Goal: Task Accomplishment & Management: Manage account settings

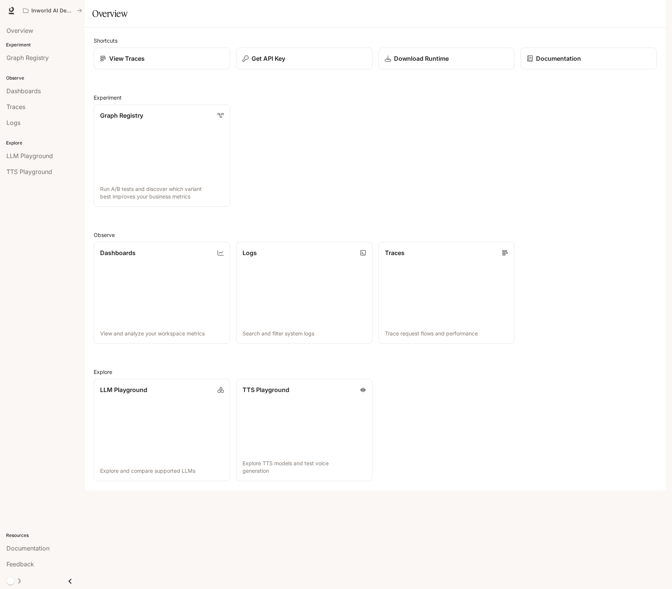
click at [651, 8] on img "button" at bounding box center [655, 10] width 11 height 11
click at [567, 60] on span "Billing" at bounding box center [607, 64] width 97 height 8
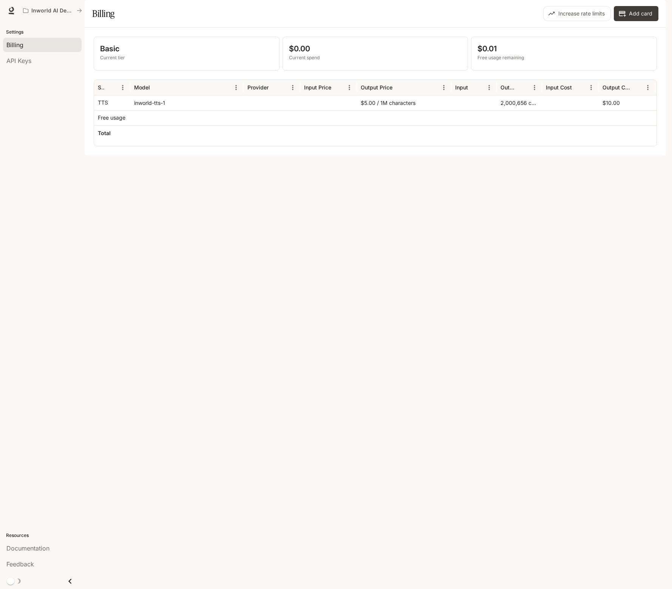
click at [335, 156] on div "Basic Current tier $0.00 Current spend $0.01 Free usage remaining Service Model…" at bounding box center [375, 92] width 581 height 128
click at [13, 32] on p "Settings" at bounding box center [42, 32] width 85 height 7
click at [650, 13] on img "button" at bounding box center [655, 10] width 11 height 11
click at [652, 13] on div at bounding box center [336, 294] width 672 height 589
click at [414, 156] on div "Basic Current tier $0.00 Current spend $0.01 Free usage remaining Service Model…" at bounding box center [375, 92] width 581 height 128
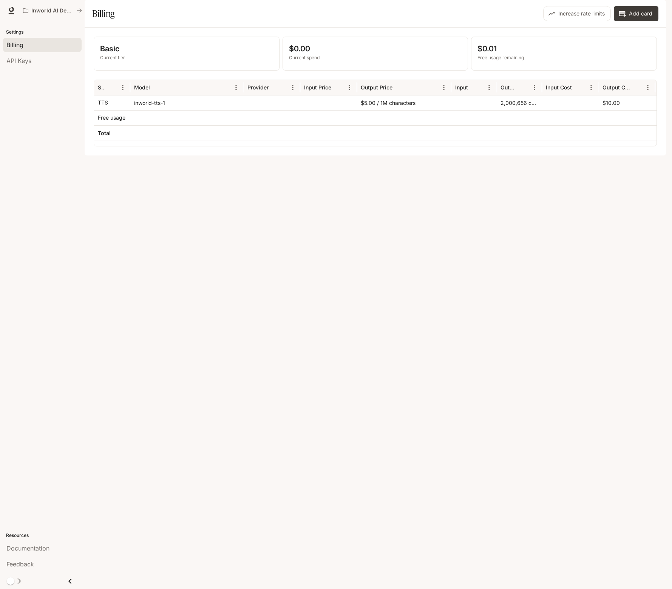
click at [224, 156] on div "Basic Current tier $0.00 Current spend $0.01 Free usage remaining Service Model…" at bounding box center [375, 92] width 581 height 128
click at [222, 156] on div "Basic Current tier $0.00 Current spend $0.01 Free usage remaining Service Model…" at bounding box center [375, 92] width 581 height 128
click at [641, 21] on button "Add card" at bounding box center [635, 13] width 45 height 15
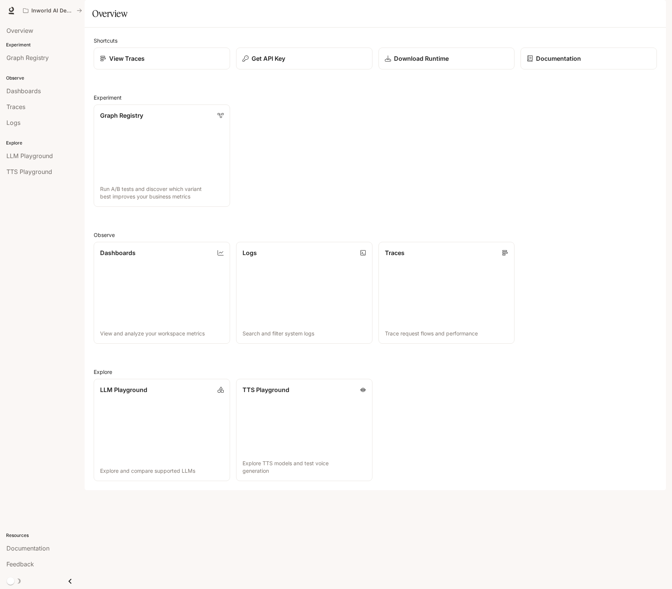
click at [659, 15] on button "button" at bounding box center [654, 10] width 15 height 15
click at [587, 60] on link "Billing" at bounding box center [602, 64] width 117 height 14
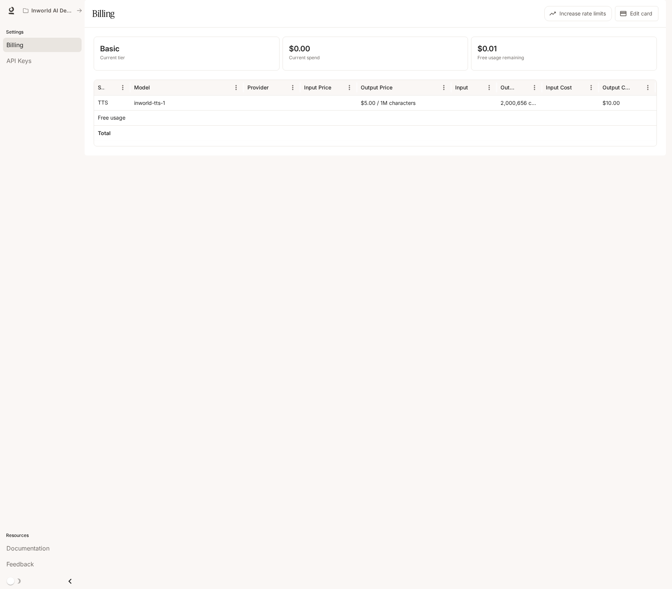
click at [359, 156] on div "Basic Current tier $0.00 Current spend $0.01 Free usage remaining Service Model…" at bounding box center [375, 92] width 581 height 128
click at [567, 21] on button "Increase rate limits" at bounding box center [578, 13] width 68 height 15
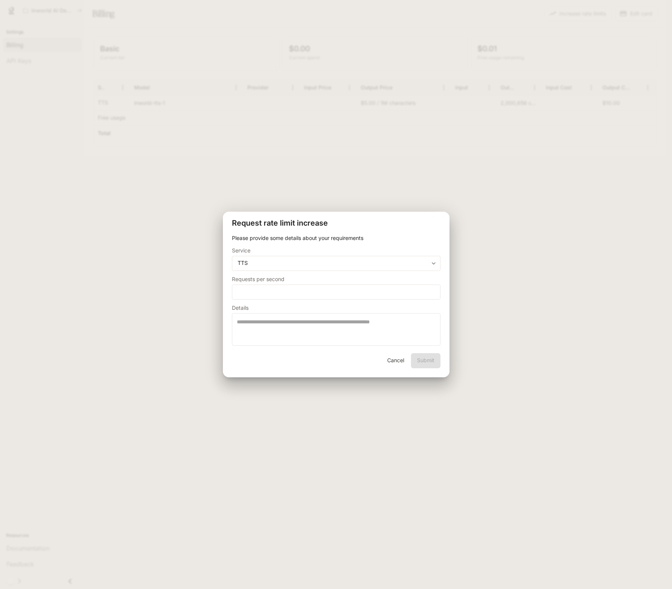
click at [396, 363] on button "Cancel" at bounding box center [396, 360] width 24 height 15
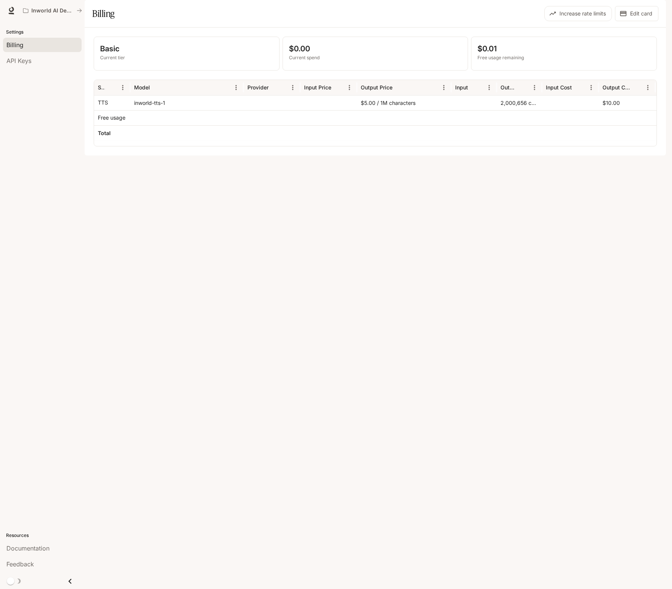
click at [398, 156] on div "Basic Current tier $0.00 Current spend $0.01 Free usage remaining Service Model…" at bounding box center [375, 92] width 581 height 128
